Goal: Task Accomplishment & Management: Manage account settings

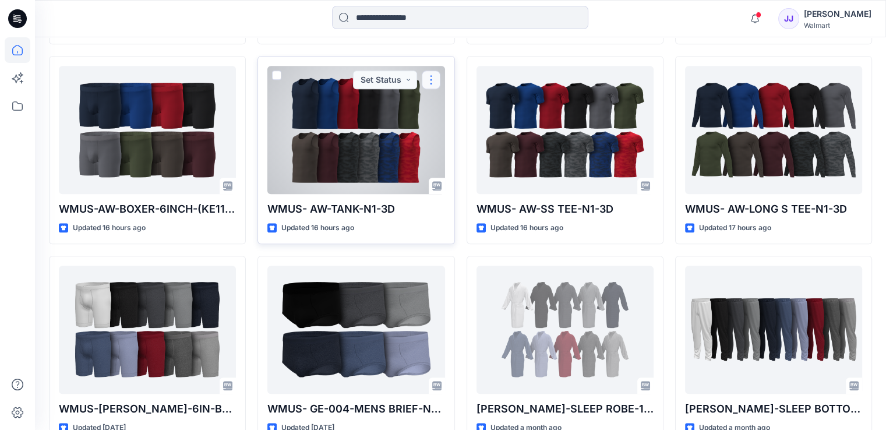
scroll to position [582, 0]
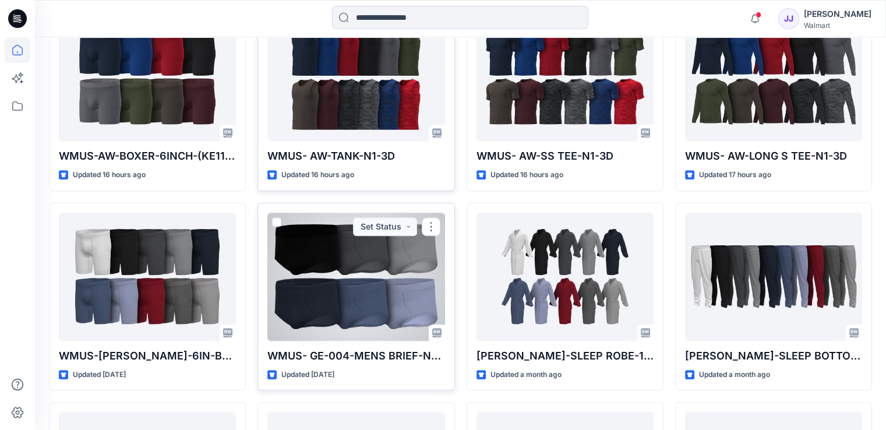
click at [382, 276] on div at bounding box center [355, 277] width 177 height 128
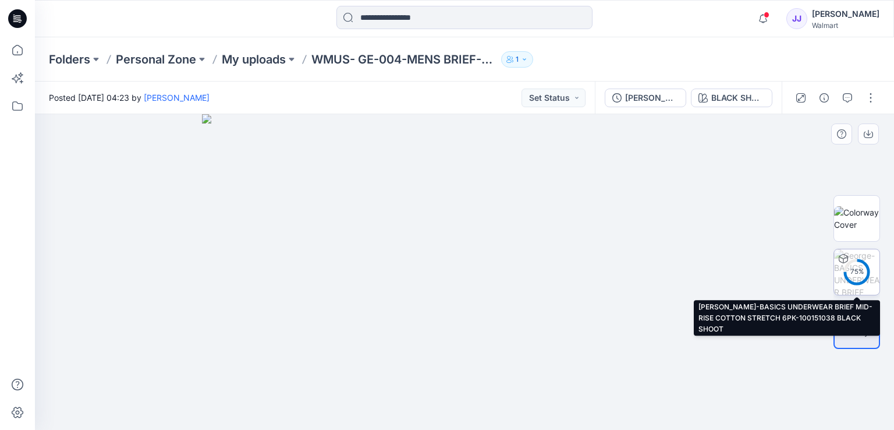
click at [854, 271] on div "75 %" at bounding box center [857, 272] width 28 height 10
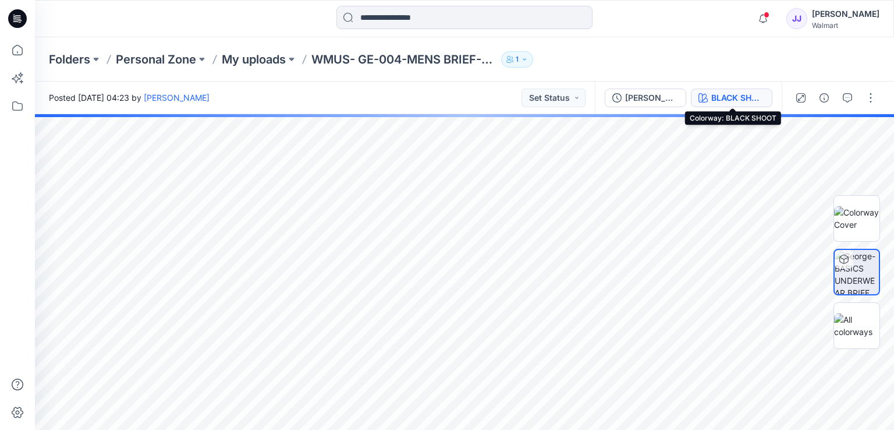
click at [738, 101] on div "BLACK SHOOT" at bounding box center [739, 97] width 54 height 13
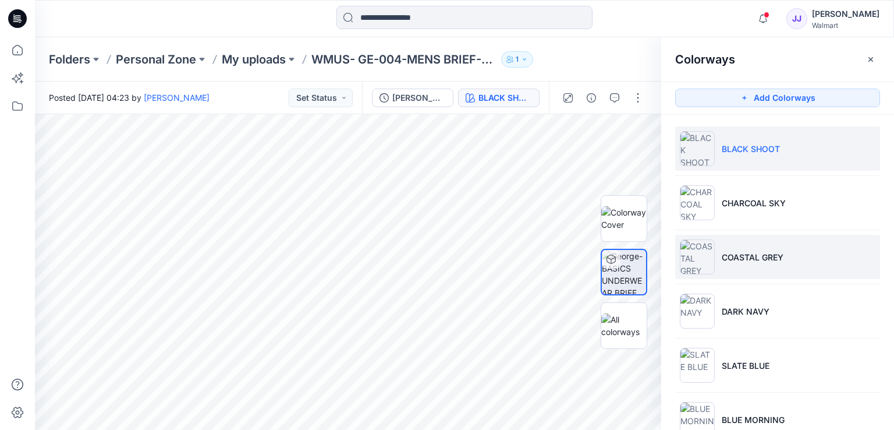
click at [743, 266] on li "COASTAL GREY" at bounding box center [777, 257] width 205 height 44
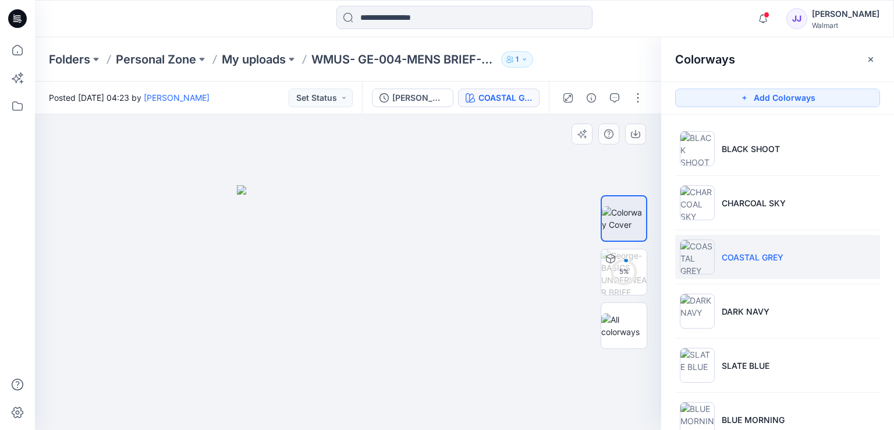
drag, startPoint x: 479, startPoint y: 292, endPoint x: 455, endPoint y: 299, distance: 24.3
click at [455, 299] on div at bounding box center [348, 272] width 627 height 316
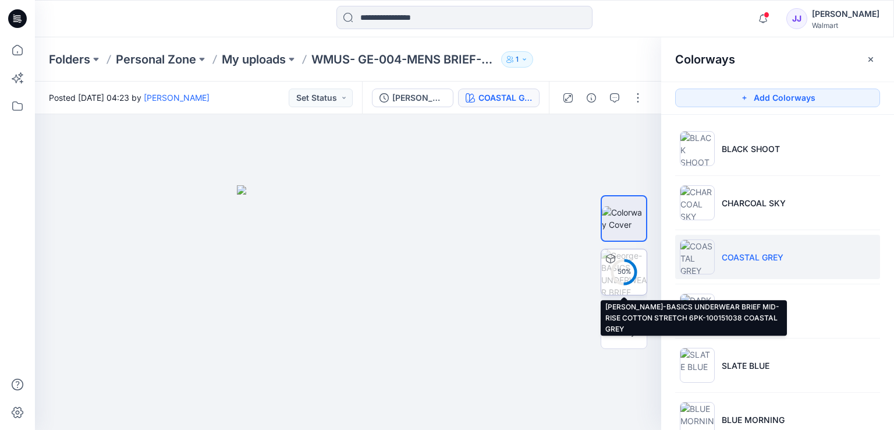
click at [621, 284] on circle at bounding box center [624, 271] width 23 height 23
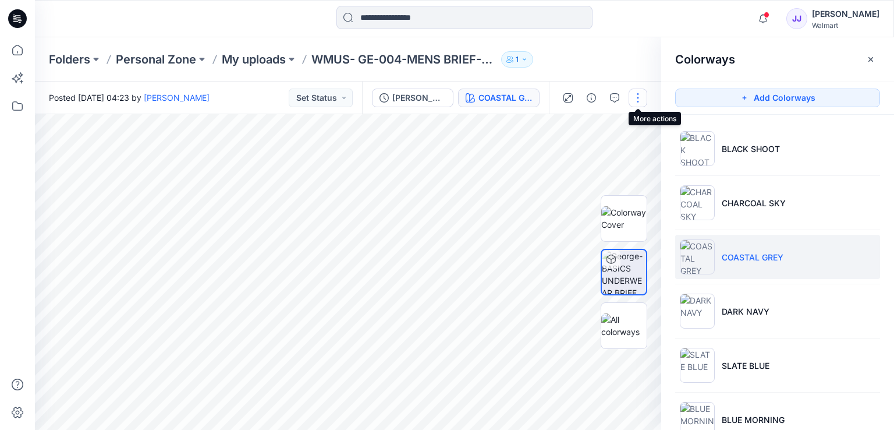
click at [638, 98] on button "button" at bounding box center [638, 98] width 19 height 19
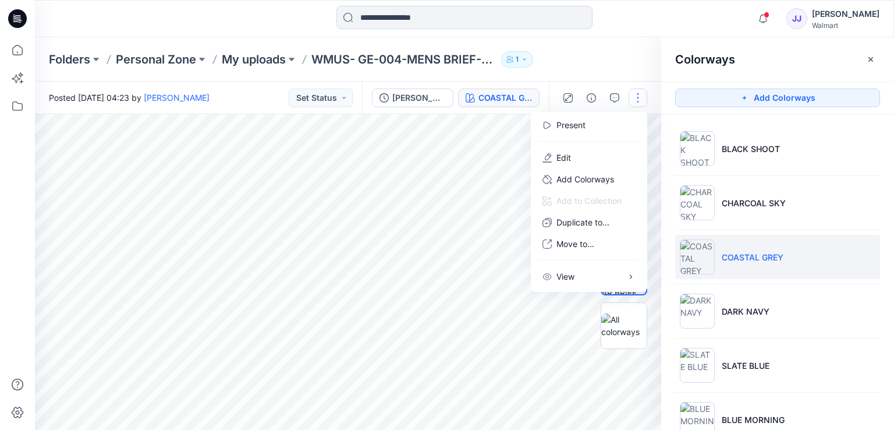
scroll to position [248, 0]
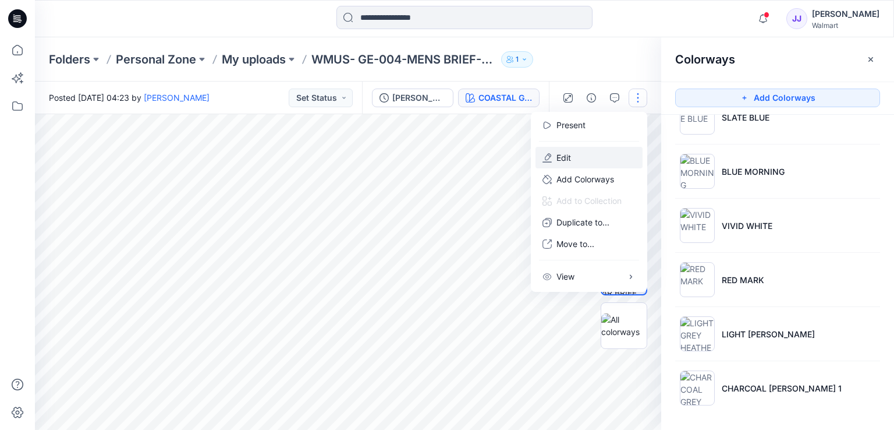
click at [611, 160] on button "Edit" at bounding box center [589, 158] width 107 height 22
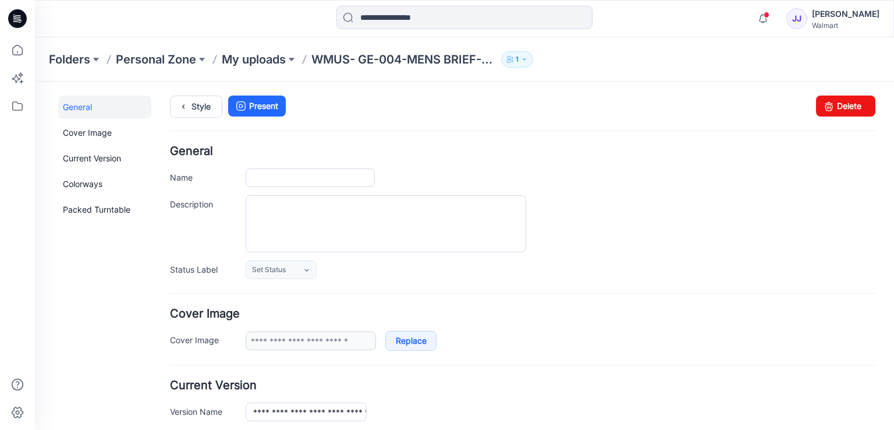
type input "**********"
drag, startPoint x: 827, startPoint y: 107, endPoint x: 542, endPoint y: 148, distance: 288.8
click at [827, 107] on icon at bounding box center [829, 106] width 16 height 21
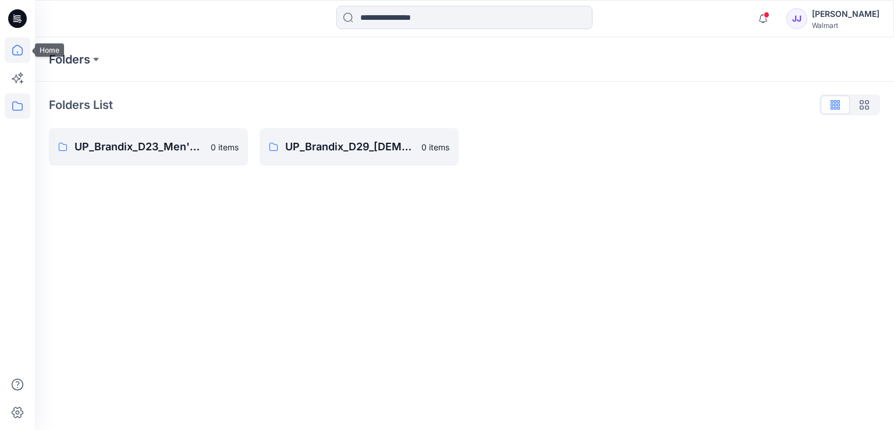
click at [17, 50] on icon at bounding box center [18, 50] width 26 height 26
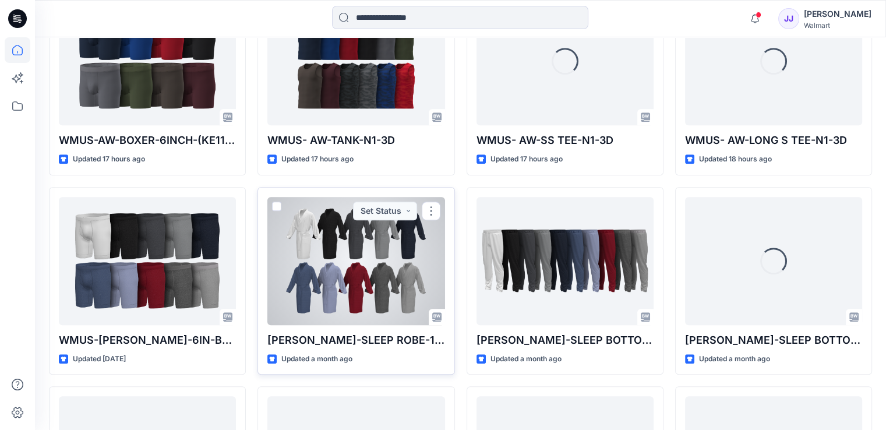
scroll to position [947, 0]
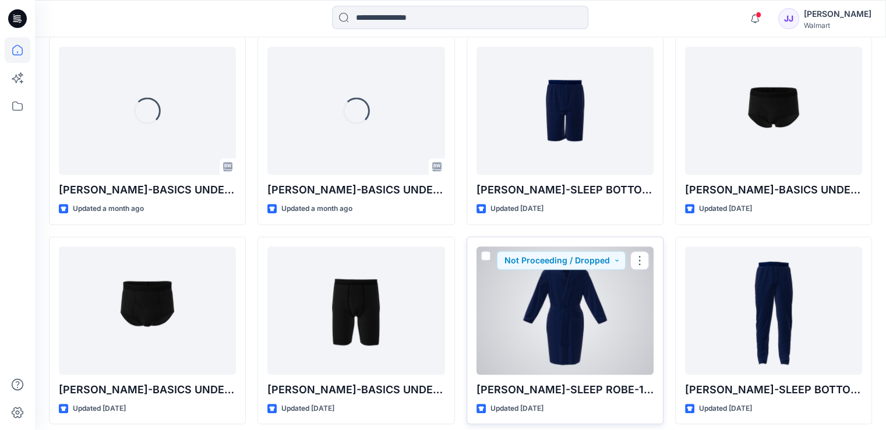
click at [583, 306] on div at bounding box center [564, 310] width 177 height 128
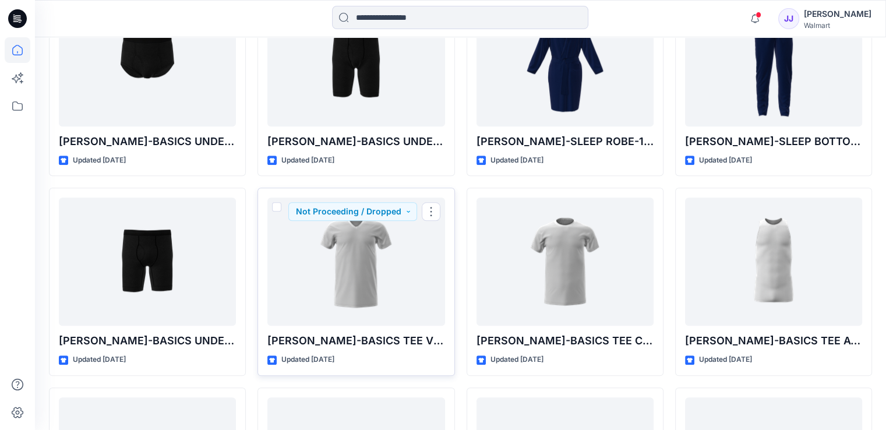
scroll to position [846, 0]
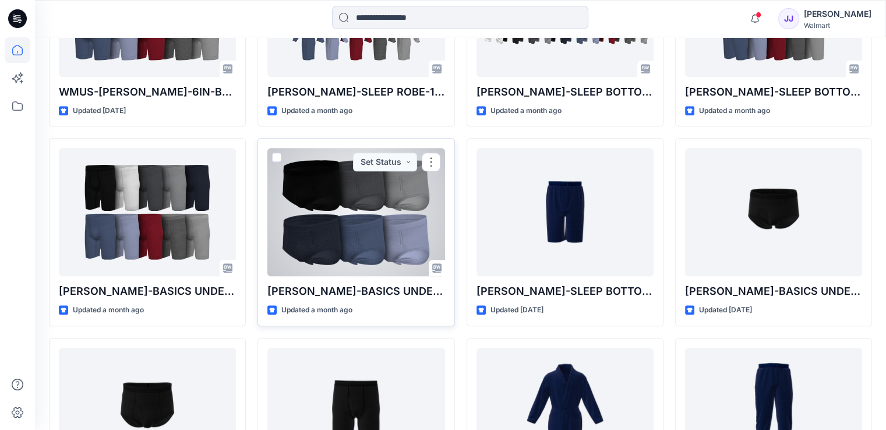
click at [314, 216] on div at bounding box center [355, 212] width 177 height 128
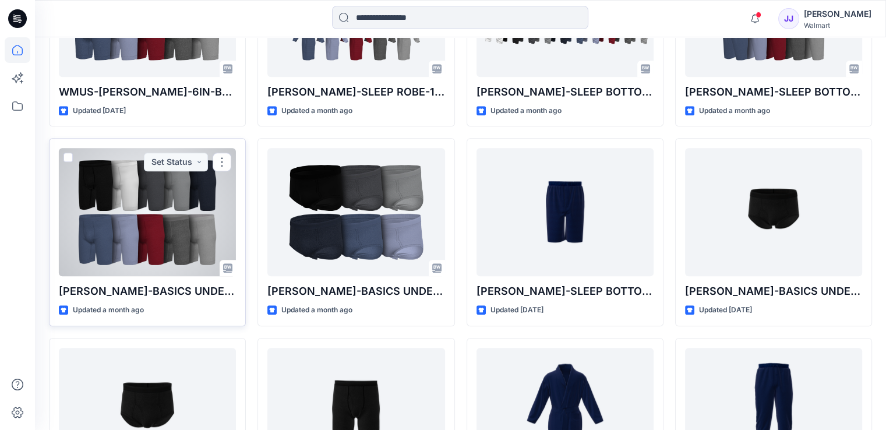
scroll to position [555, 0]
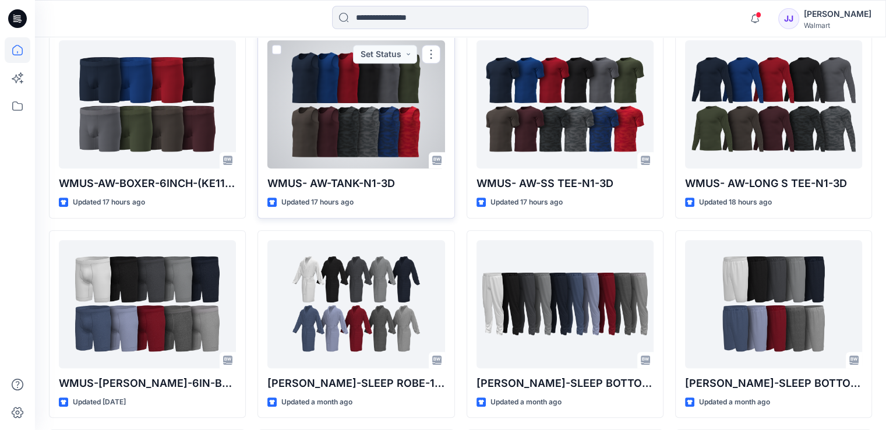
click at [349, 111] on div at bounding box center [355, 104] width 177 height 128
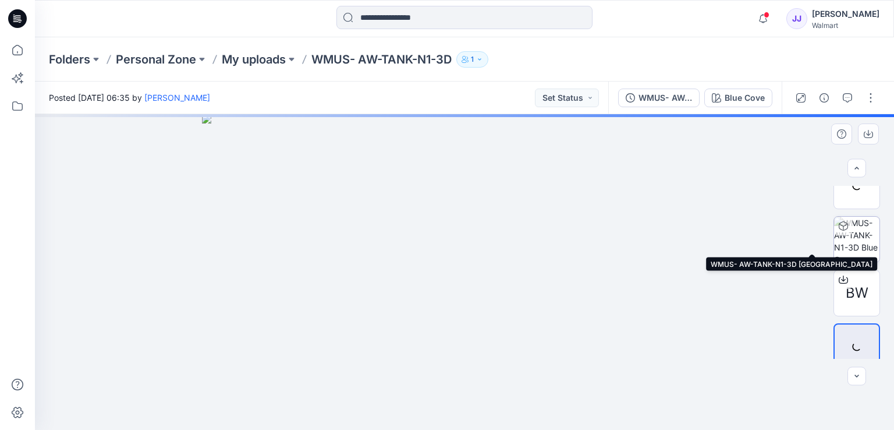
scroll to position [34, 0]
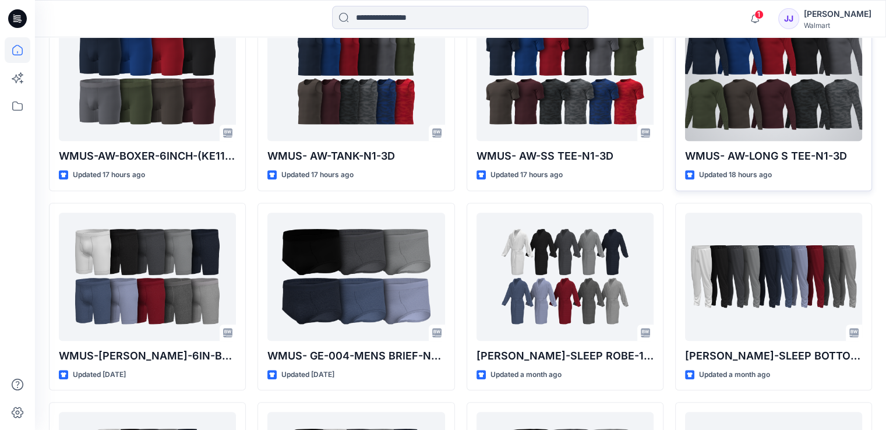
scroll to position [291, 0]
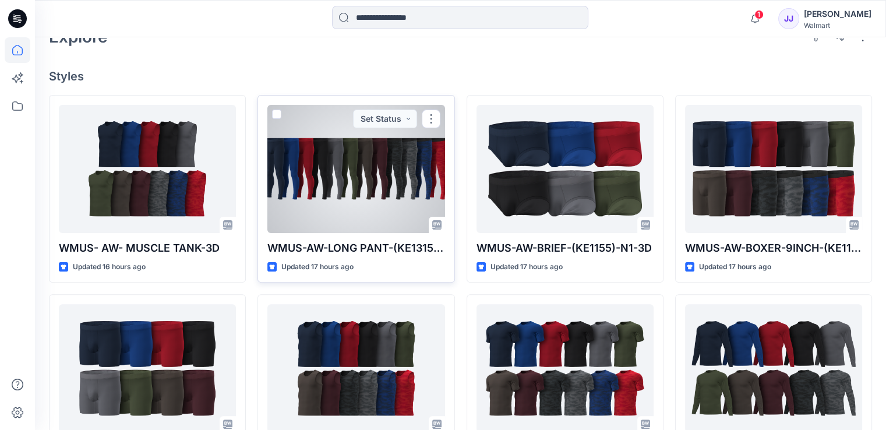
click at [354, 170] on div at bounding box center [355, 169] width 177 height 128
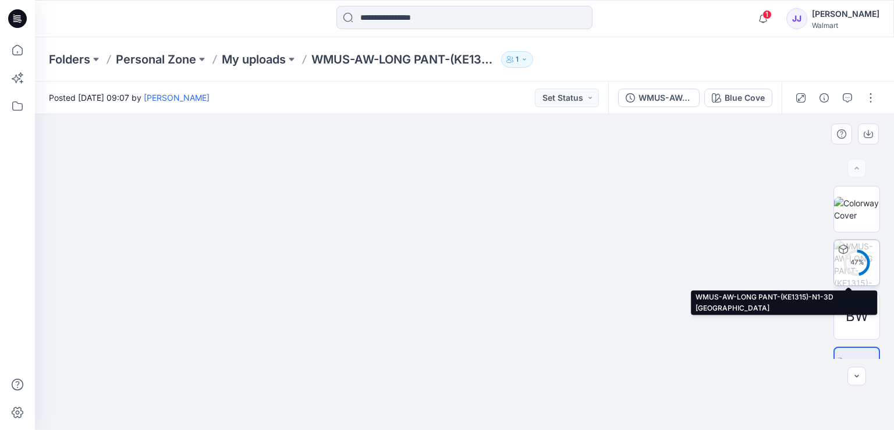
click at [860, 261] on div "47 %" at bounding box center [857, 262] width 28 height 10
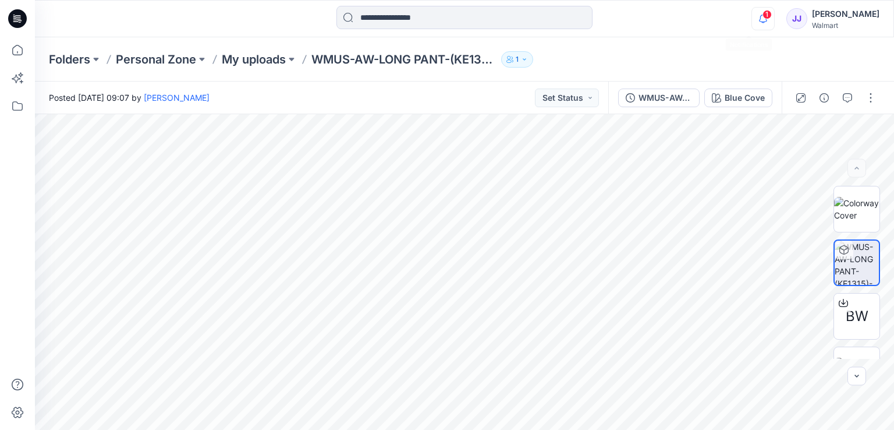
click at [752, 15] on icon "button" at bounding box center [763, 18] width 22 height 23
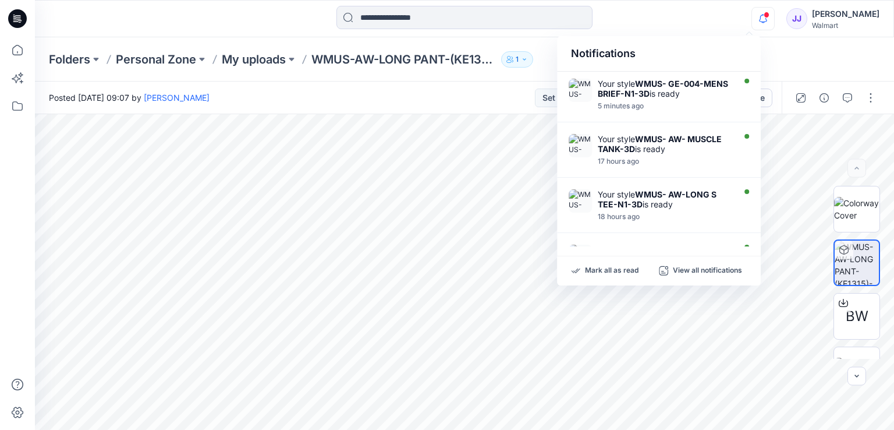
click at [692, 21] on div "Notifications Your style WMUS- GE-004-MENS BRIEF-N1-3D is ready 5 minutes ago Y…" at bounding box center [464, 19] width 859 height 26
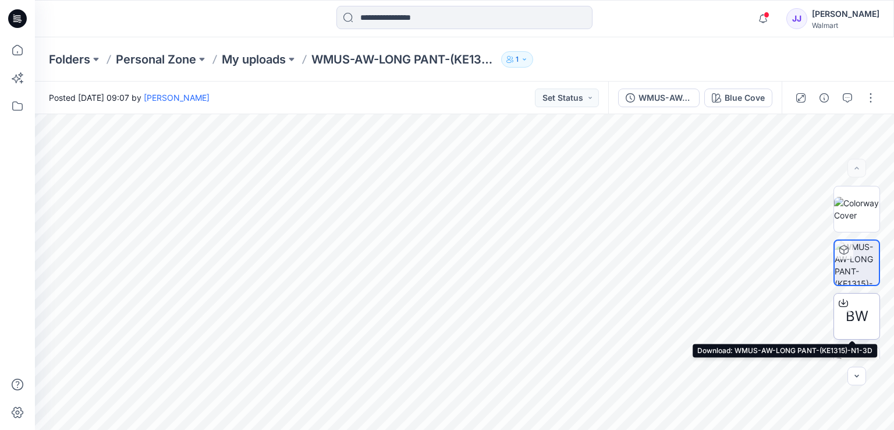
scroll to position [34, 0]
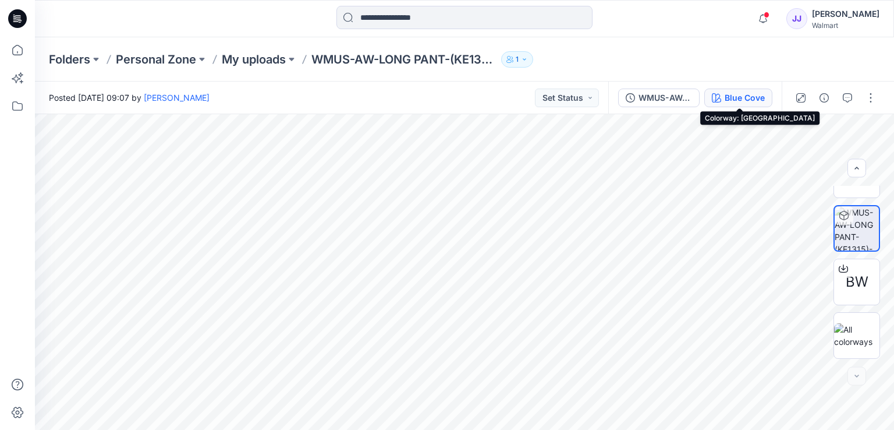
click at [742, 102] on div "Blue Cove" at bounding box center [745, 97] width 40 height 13
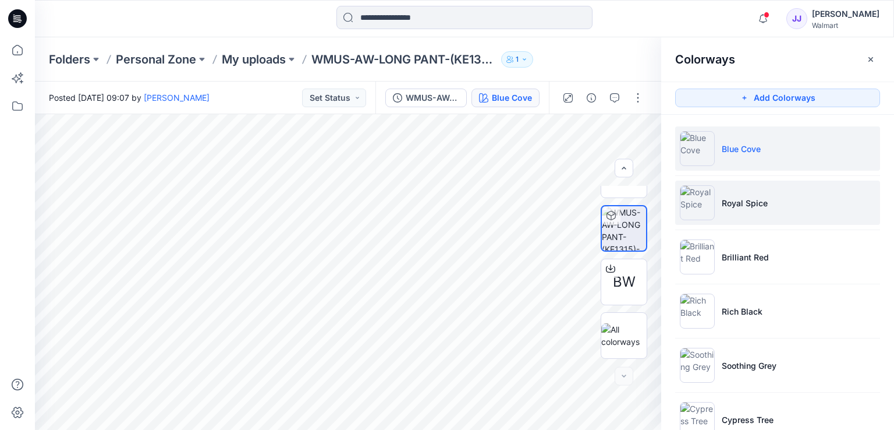
click at [741, 207] on p "Royal Spice" at bounding box center [745, 203] width 46 height 12
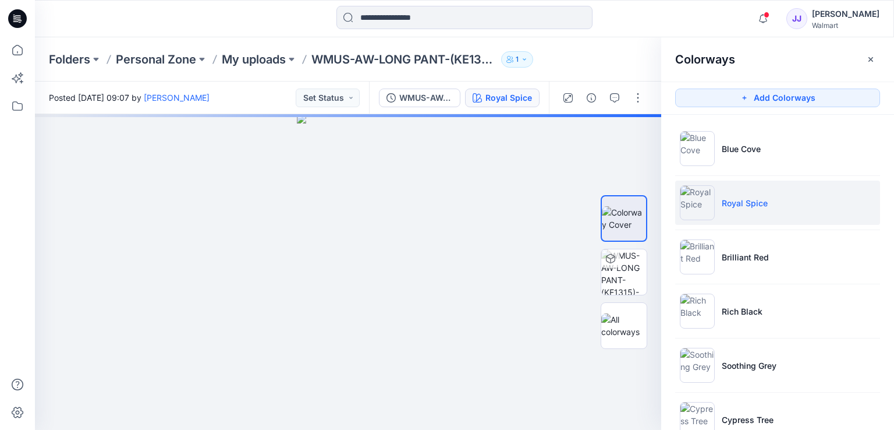
scroll to position [0, 0]
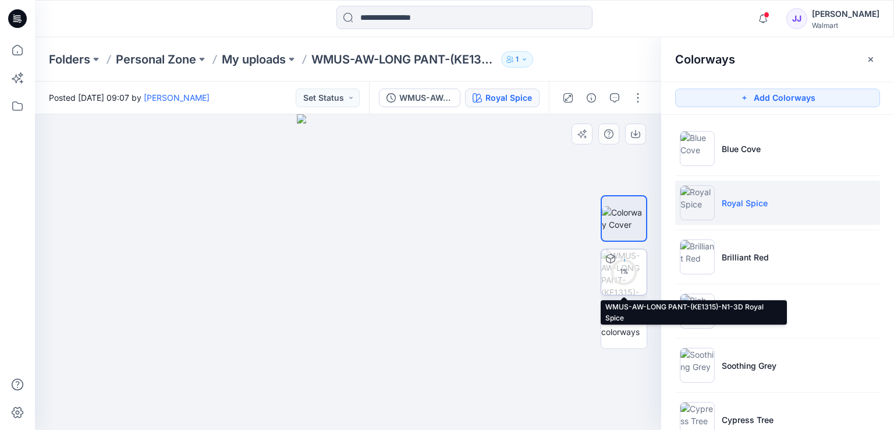
click at [631, 271] on div "1 %" at bounding box center [624, 272] width 28 height 10
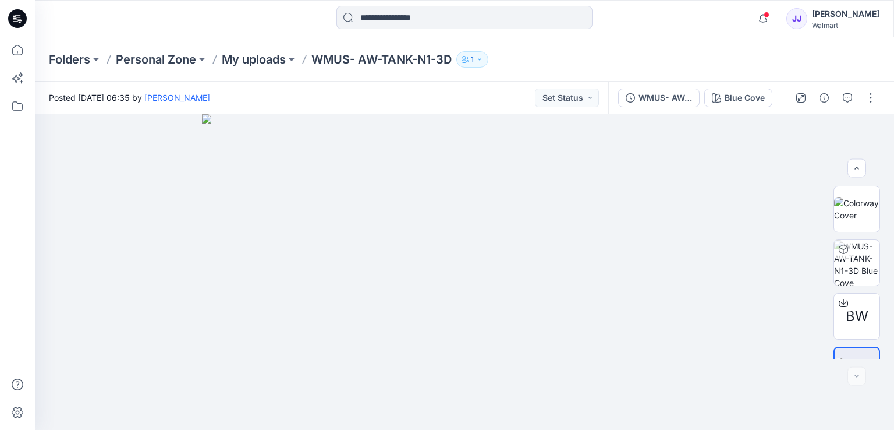
scroll to position [34, 0]
